Goal: Understand process/instructions: Learn how to perform a task or action

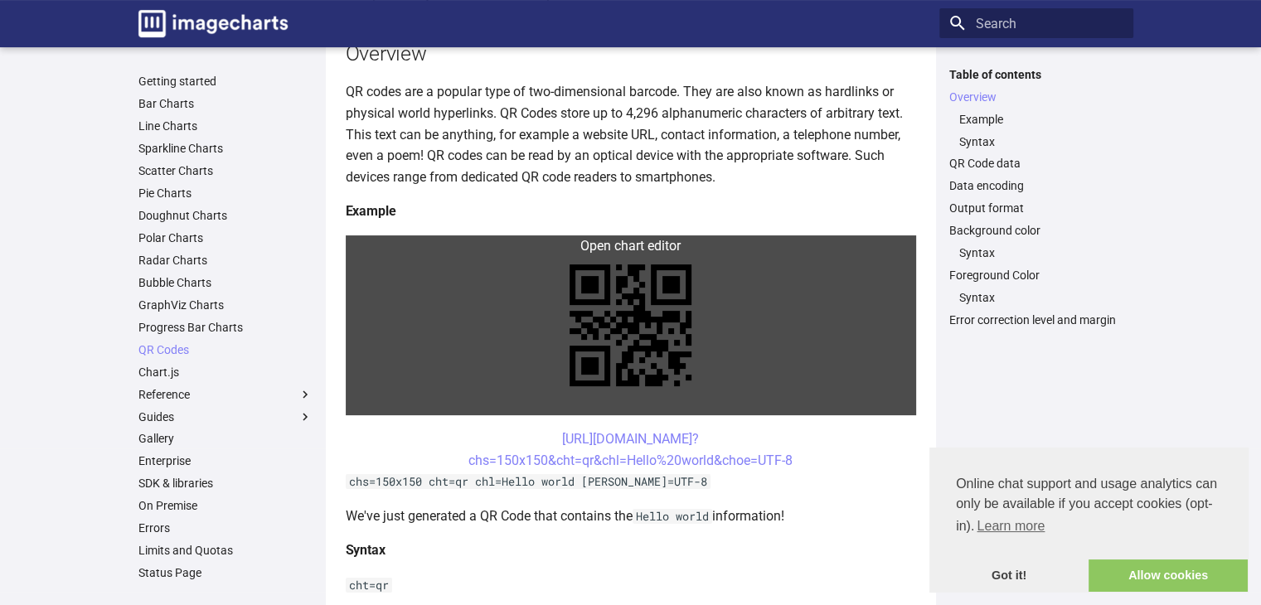
scroll to position [332, 0]
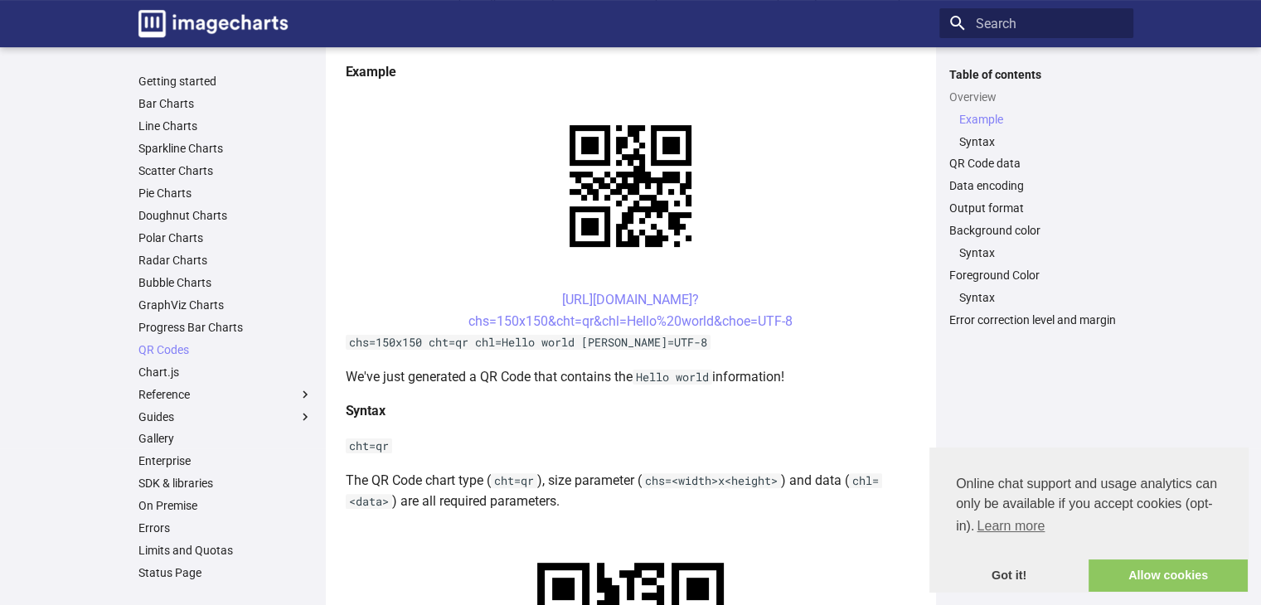
drag, startPoint x: 526, startPoint y: 298, endPoint x: 814, endPoint y: 328, distance: 290.2
click at [814, 328] on center "[URL][DOMAIN_NAME]? chs=150x150&cht=qr&chl=Hello%20world&choe=UTF-8" at bounding box center [631, 310] width 570 height 42
click at [544, 298] on link "[URL][DOMAIN_NAME]? chs=150x150&cht=qr&chl=Hello%20world&choe=UTF-8" at bounding box center [630, 310] width 324 height 37
click at [539, 296] on link "[URL][DOMAIN_NAME]? chs=150x150&cht=qr&chl=Hello%20world&choe=UTF-8" at bounding box center [630, 310] width 324 height 37
click at [485, 409] on h4 "Syntax" at bounding box center [631, 411] width 570 height 22
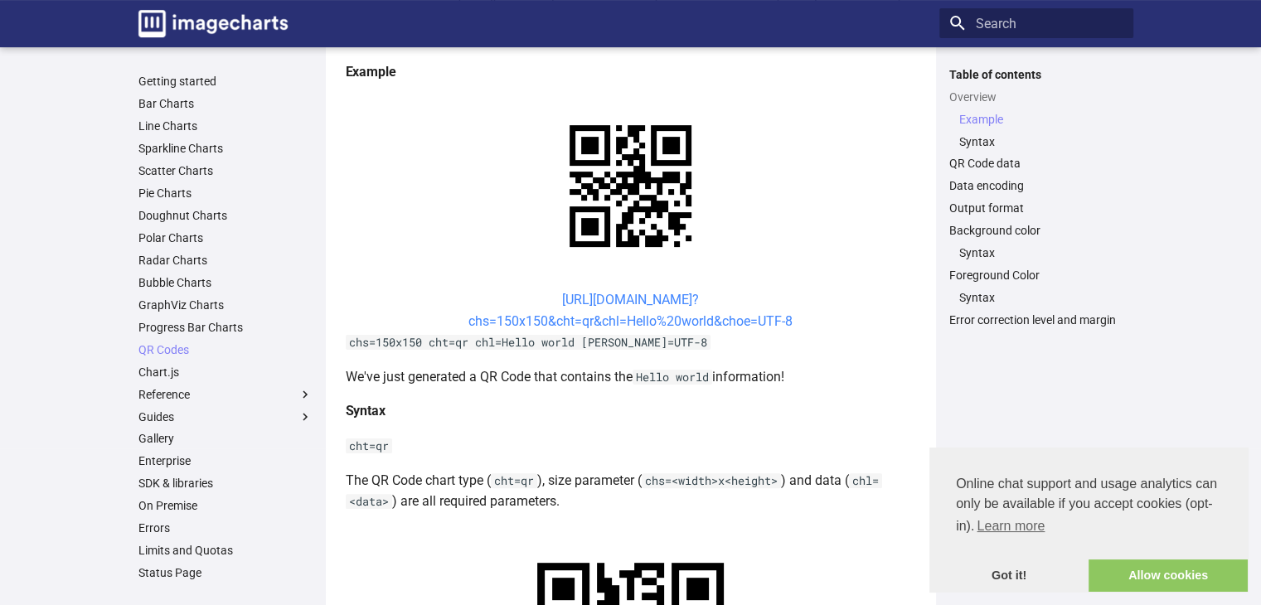
click at [541, 299] on link "[URL][DOMAIN_NAME]? chs=150x150&cht=qr&chl=Hello%20world&choe=UTF-8" at bounding box center [630, 310] width 324 height 37
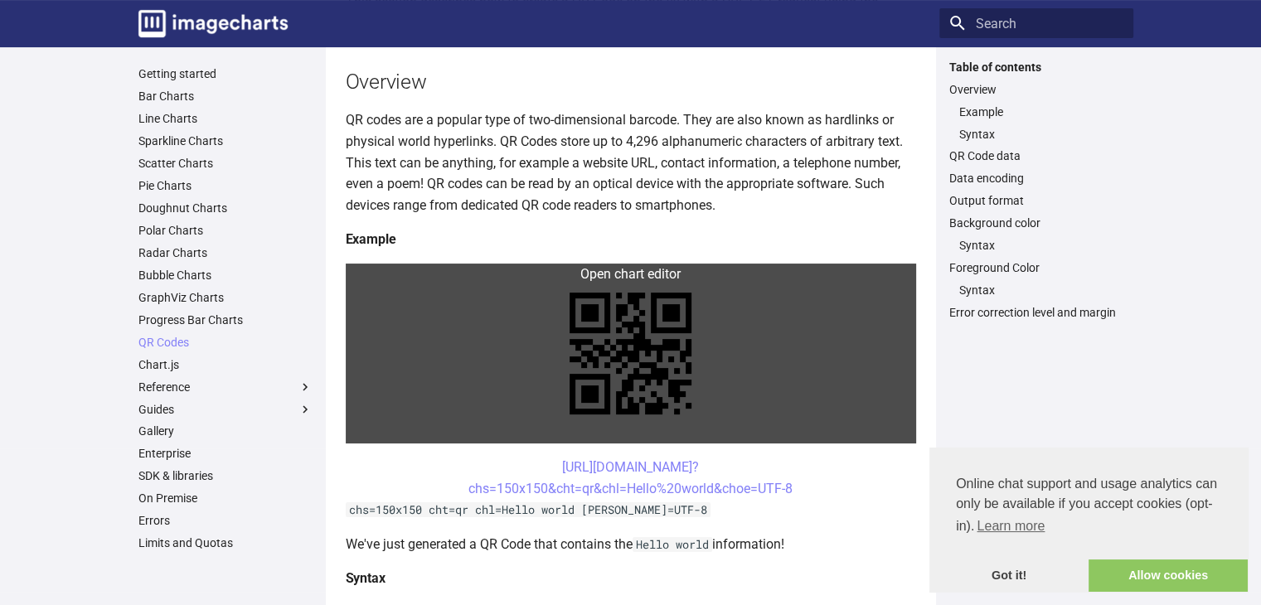
scroll to position [332, 0]
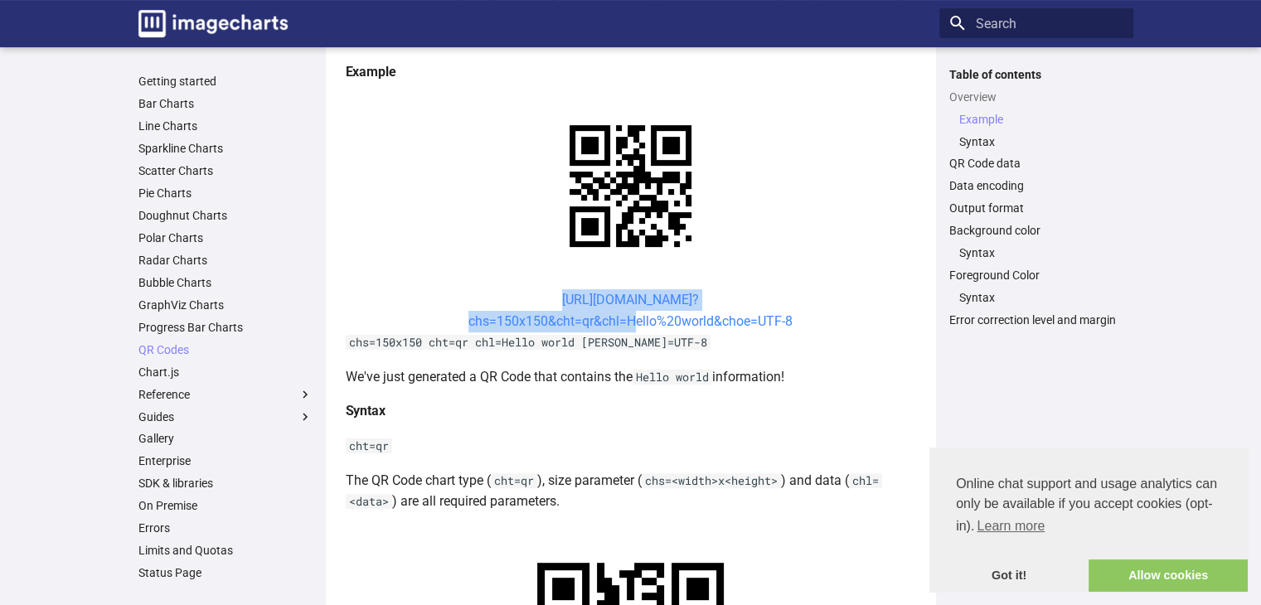
drag, startPoint x: 435, startPoint y: 298, endPoint x: 624, endPoint y: 323, distance: 190.0
click at [624, 323] on center "[URL][DOMAIN_NAME]? chs=150x150&cht=qr&chl=Hello%20world&choe=UTF-8" at bounding box center [631, 310] width 570 height 42
copy link "[URL][DOMAIN_NAME]? chs=150x150&cht=qr&chl="
